Goal: Transaction & Acquisition: Subscribe to service/newsletter

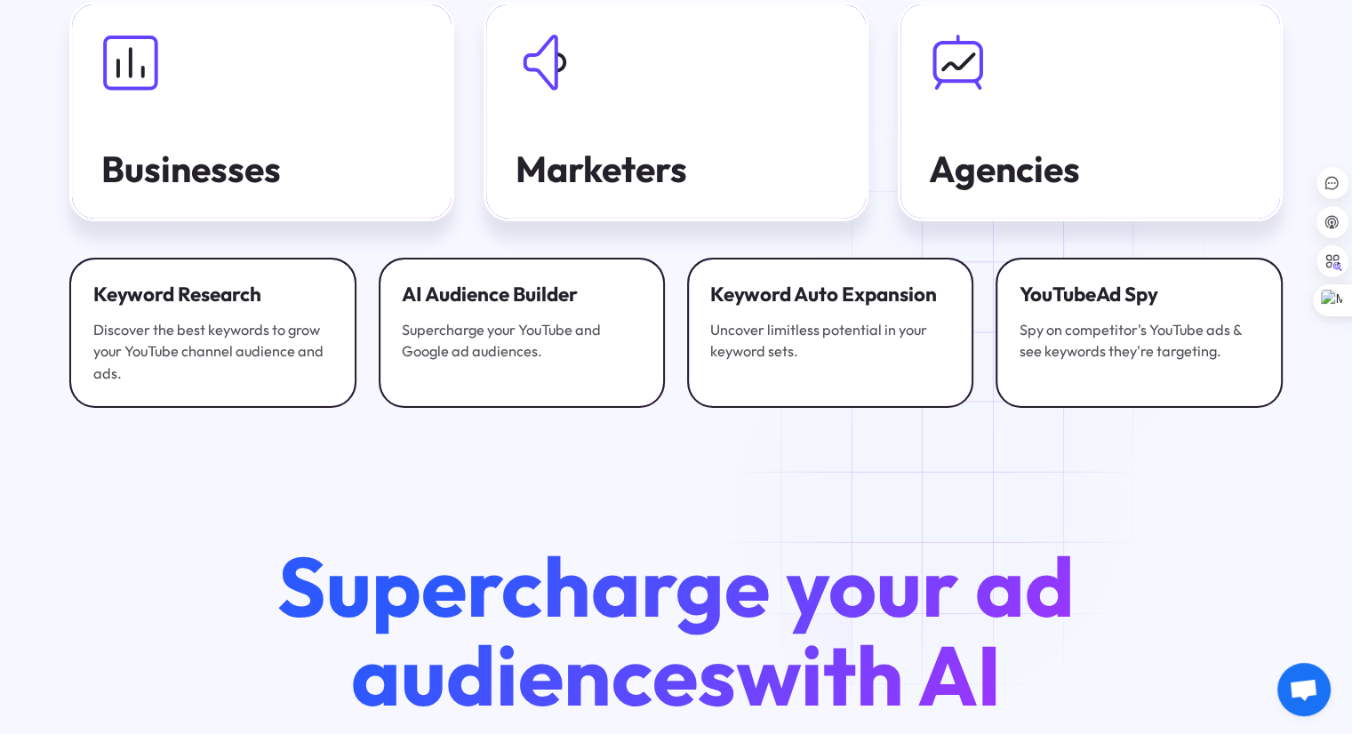
scroll to position [6402, 0]
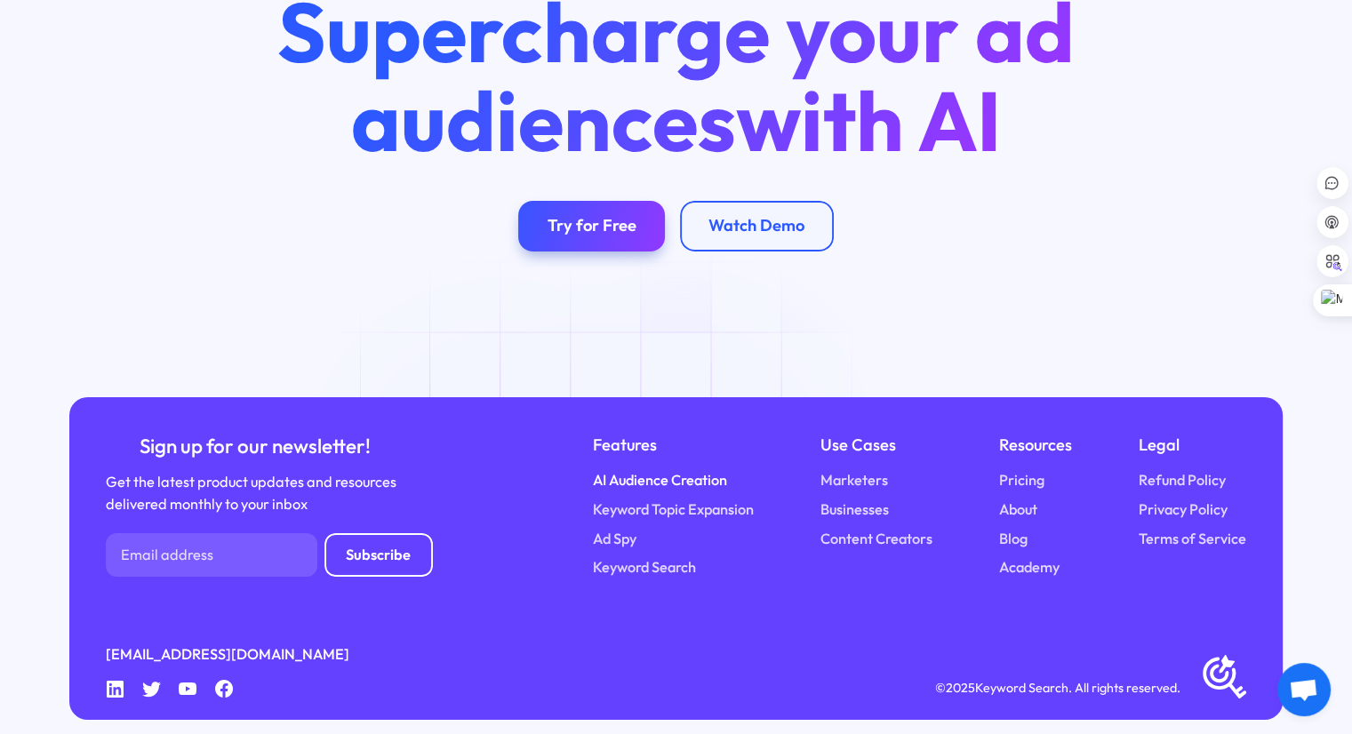
click at [690, 469] on link "AI Audience Creation" at bounding box center [660, 480] width 134 height 22
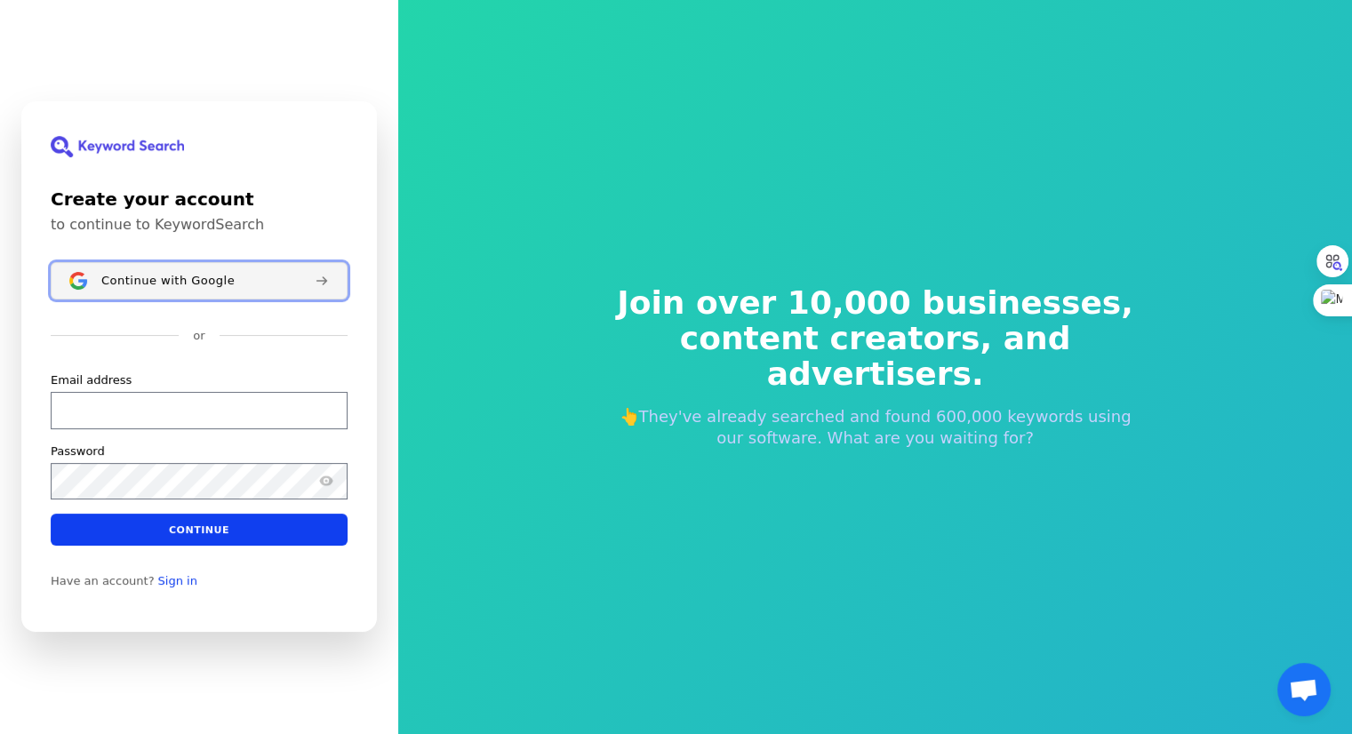
click at [178, 276] on span "Continue with Google" at bounding box center [167, 281] width 133 height 14
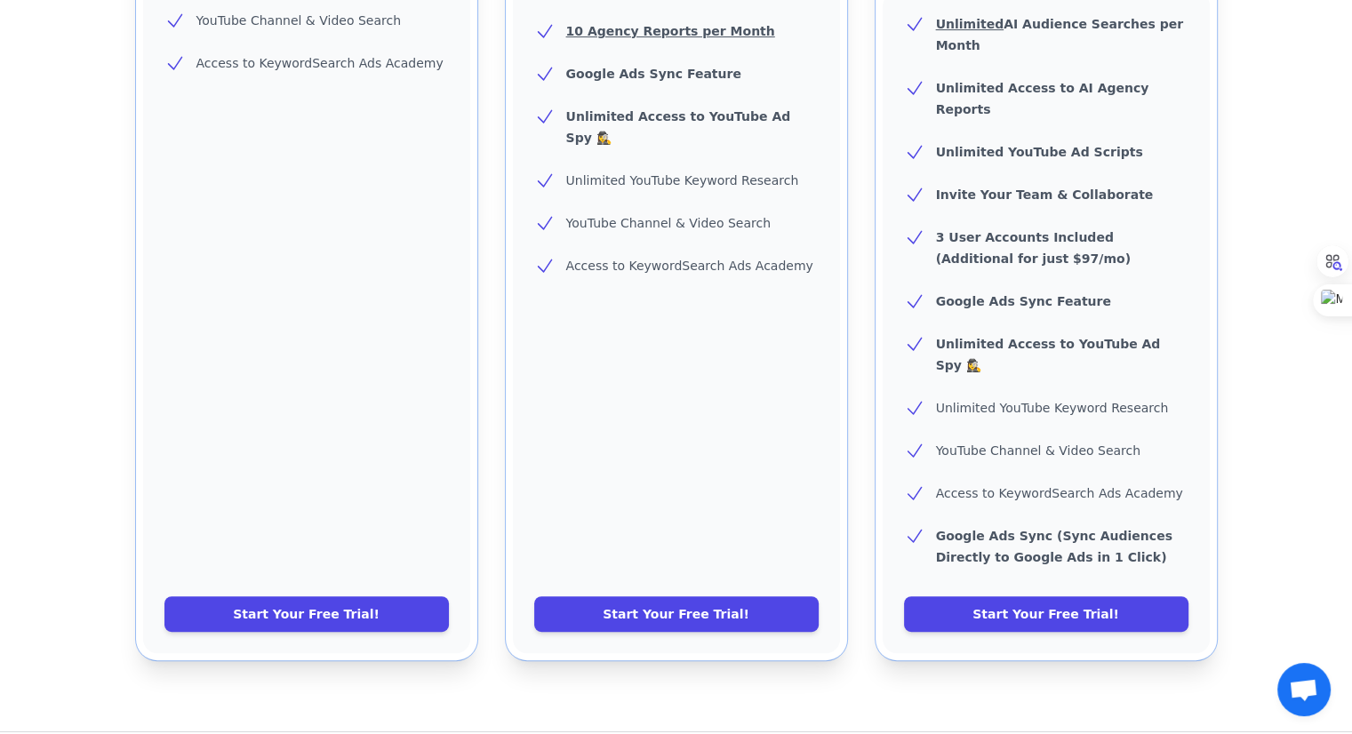
scroll to position [690, 0]
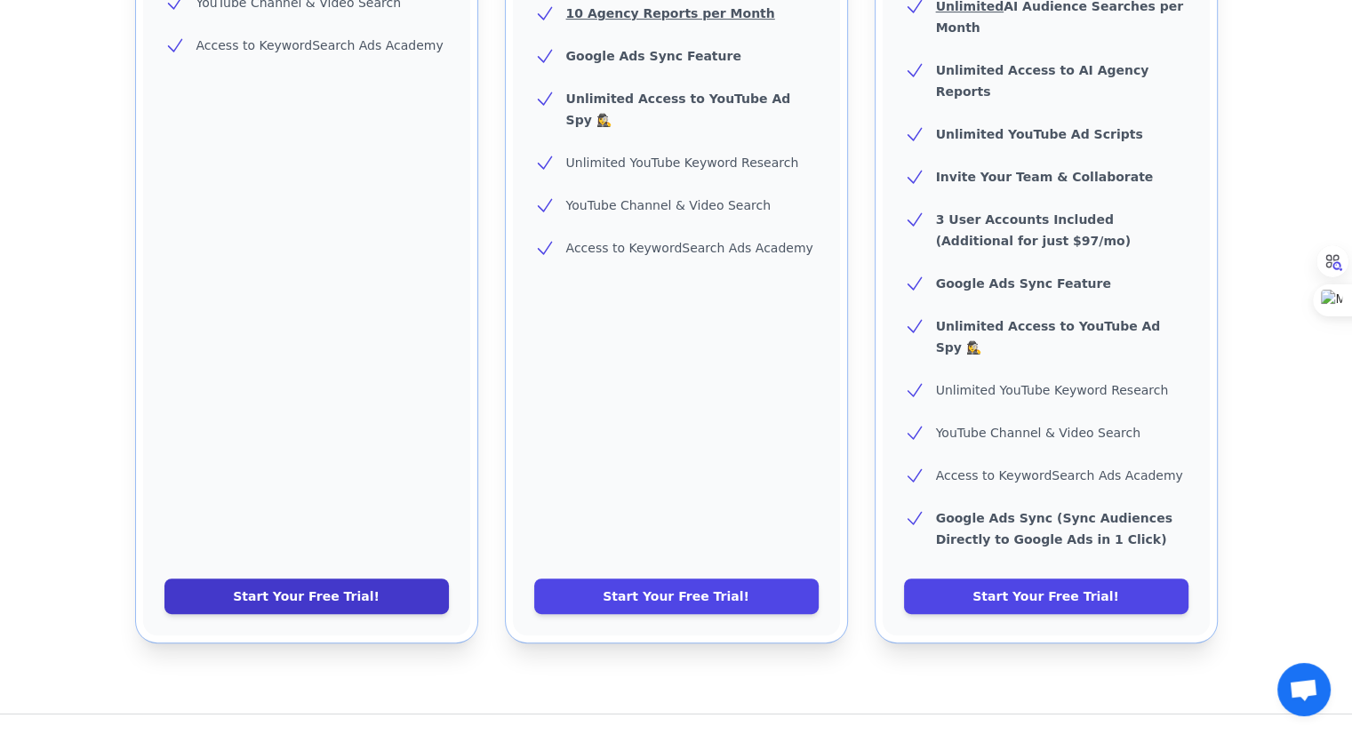
click at [359, 579] on link "Start Your Free Trial!" at bounding box center [306, 597] width 284 height 36
